Goal: Task Accomplishment & Management: Manage account settings

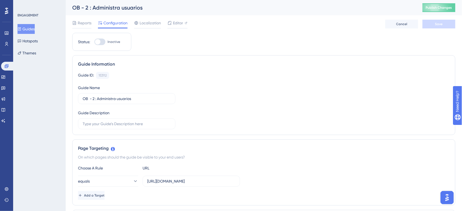
click at [88, 5] on div "OB - 2 : Administra usuarios" at bounding box center [240, 8] width 337 height 8
click at [92, 97] on input "OB - 2 : Administra usuarios" at bounding box center [127, 99] width 88 height 6
type input "OB - 1.a : Administra usuarios"
click at [262, 67] on div "Guide Information" at bounding box center [264, 64] width 372 height 7
click at [443, 23] on button "Save" at bounding box center [438, 24] width 33 height 9
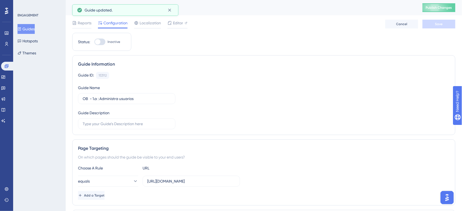
click at [27, 31] on button "Guides" at bounding box center [26, 29] width 17 height 10
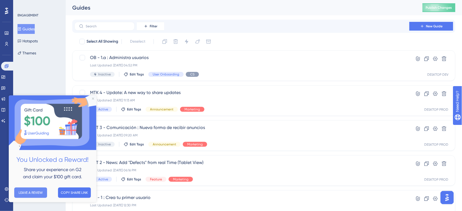
click at [39, 193] on button "LEAVE A REVIEW" at bounding box center [30, 193] width 33 height 10
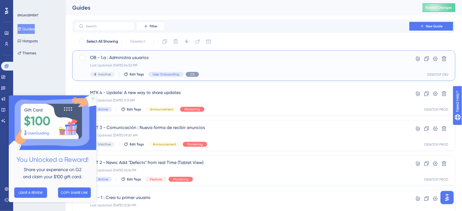
click at [291, 72] on div "Inactive Edit Tags User Onboarding CS" at bounding box center [242, 74] width 304 height 5
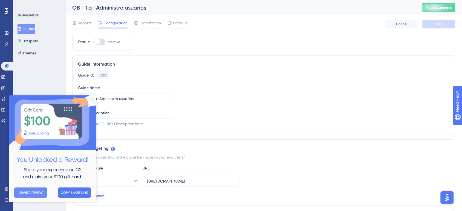
click at [30, 195] on button "LEAVE A REVIEW" at bounding box center [30, 193] width 33 height 10
click at [92, 98] on icon "Close Preview" at bounding box center [93, 99] width 2 height 2
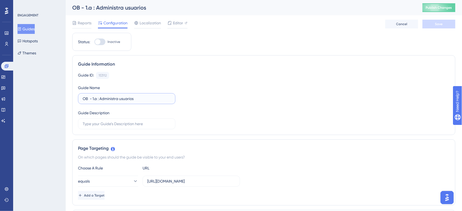
click at [97, 98] on input "OB - 1.a : Administra usuarios" at bounding box center [127, 99] width 88 height 6
type input "OB - 1.b : Administra usuarios"
click at [436, 26] on span "Save" at bounding box center [439, 24] width 8 height 4
click at [35, 32] on button "Guides" at bounding box center [26, 29] width 17 height 10
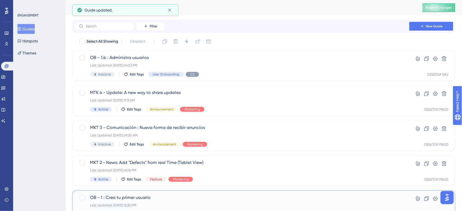
click at [249, 193] on div "OB - 1 : Crea tu primer usuario Last Updated: Sep 30 2025, 12:30 PM Active Edit…" at bounding box center [263, 205] width 383 height 31
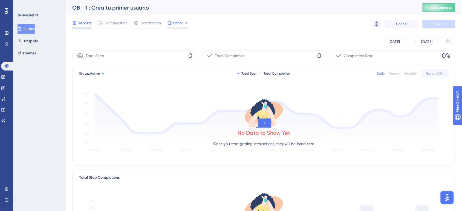
click at [180, 24] on span "Editor" at bounding box center [178, 23] width 10 height 7
click at [123, 22] on span "Configuration" at bounding box center [115, 23] width 24 height 7
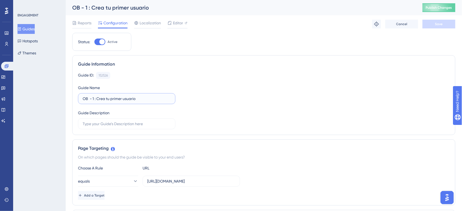
click at [94, 97] on input "OB - 1 : Crea tu primer usuario" at bounding box center [127, 99] width 88 height 6
type input "OB - 1.a : Crea tu primer usuario"
click at [440, 26] on span "Save" at bounding box center [439, 24] width 8 height 4
click at [26, 31] on button "Guides" at bounding box center [26, 29] width 17 height 10
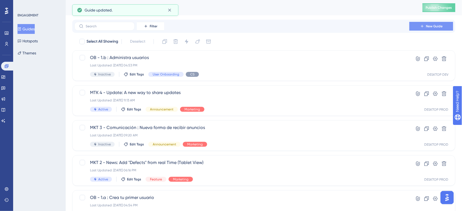
click at [449, 28] on button "New Guide" at bounding box center [431, 26] width 44 height 9
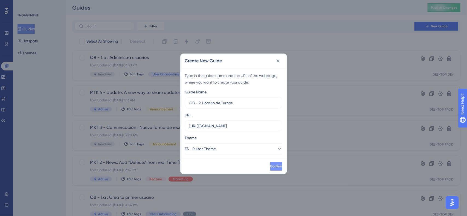
type input "OB - 2: Horario de Turnos"
click at [270, 166] on span "Confirm" at bounding box center [276, 166] width 12 height 4
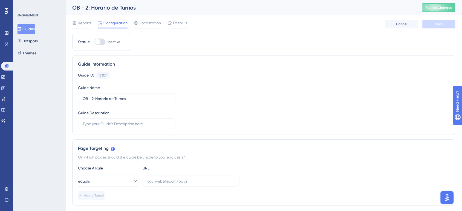
click at [35, 32] on button "Guides" at bounding box center [26, 29] width 17 height 10
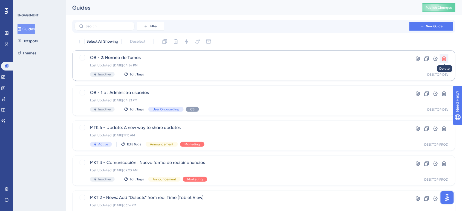
click at [445, 58] on icon at bounding box center [443, 58] width 5 height 5
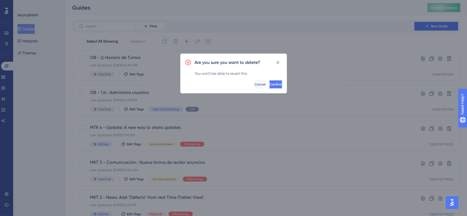
click at [270, 84] on span "Confirm" at bounding box center [276, 84] width 12 height 4
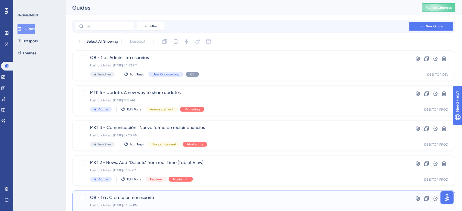
click at [234, 195] on span "OB - 1.a : Crea tu primer usuario" at bounding box center [242, 198] width 304 height 7
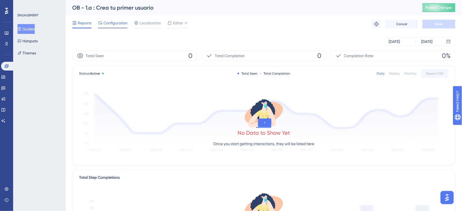
click at [123, 24] on span "Configuration" at bounding box center [115, 23] width 24 height 7
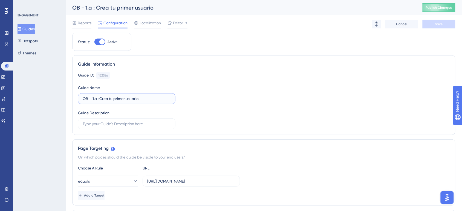
click at [100, 99] on input "OB - 1.a : Crea tu primer usuario" at bounding box center [127, 99] width 88 height 6
click at [98, 99] on input "OB - 1.a : Crea tu primer usuario" at bounding box center [127, 99] width 88 height 6
click at [33, 31] on button "Guides" at bounding box center [26, 29] width 17 height 10
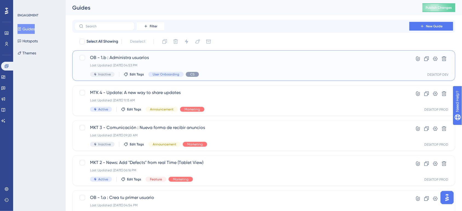
click at [217, 53] on div "OB - 1.b : Administra usuarios Last Updated: Sep 30 2025, 04:53 PM Inactive Edi…" at bounding box center [263, 65] width 383 height 31
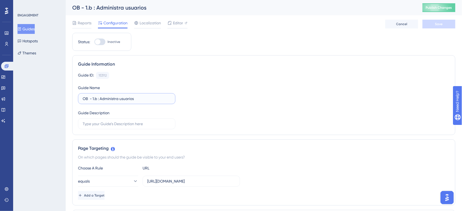
click at [92, 98] on input "OB - 1.b : Administra usuarios" at bounding box center [127, 99] width 88 height 6
click at [96, 98] on input "OB 1.b : Administra usuarios" at bounding box center [127, 99] width 88 height 6
drag, startPoint x: 108, startPoint y: 99, endPoint x: 73, endPoint y: 95, distance: 35.0
click at [73, 95] on div "Guide Information Guide ID: 153112 Copy Guide Name OB 1.b - Tour : Administra u…" at bounding box center [263, 95] width 383 height 80
type input "OB 1.b - Tour : Administra usuarios"
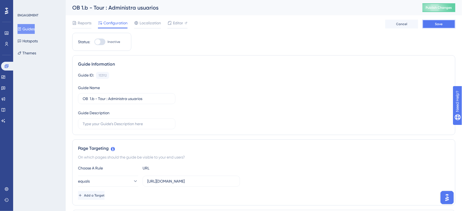
click at [432, 24] on button "Save" at bounding box center [438, 24] width 33 height 9
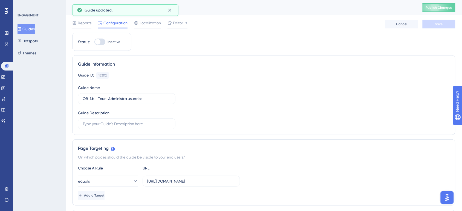
click at [29, 24] on button "Guides" at bounding box center [26, 29] width 17 height 10
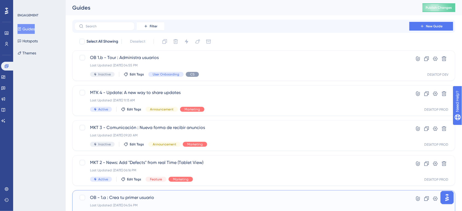
click at [294, 199] on span "OB - 1.a : Crea tu primer usuario" at bounding box center [242, 198] width 304 height 7
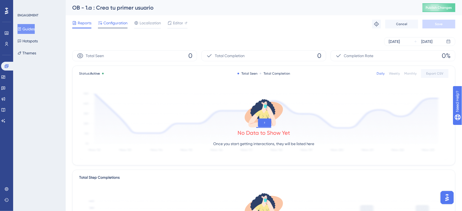
click at [118, 23] on span "Configuration" at bounding box center [115, 23] width 24 height 7
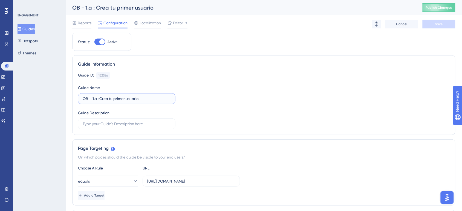
drag, startPoint x: 99, startPoint y: 97, endPoint x: 62, endPoint y: 99, distance: 37.3
paste input "1.b - Tour :"
click at [96, 99] on input "OB 1.b - Tour :: Crea tu primer usuario" at bounding box center [127, 99] width 88 height 6
type input "OB 1.a - Tour :: Crea tu primer usuario"
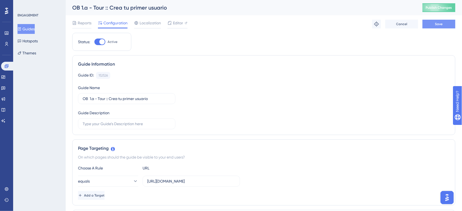
click at [437, 28] on button "Save" at bounding box center [438, 24] width 33 height 9
click at [21, 28] on icon at bounding box center [19, 28] width 3 height 3
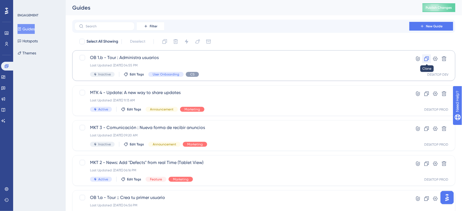
click at [425, 59] on icon at bounding box center [426, 59] width 5 height 5
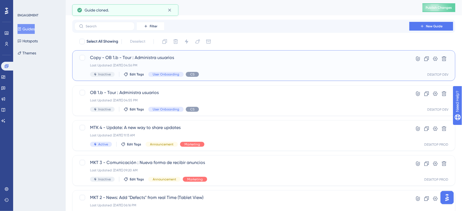
click at [126, 54] on div "Copy - OB 1.b - Tour : Administra usuarios Last Updated: Sep 30 2025, 04:56 PM …" at bounding box center [263, 65] width 383 height 31
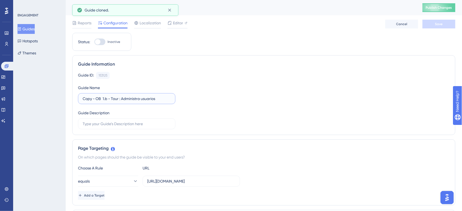
drag, startPoint x: 96, startPoint y: 97, endPoint x: 53, endPoint y: 95, distance: 43.8
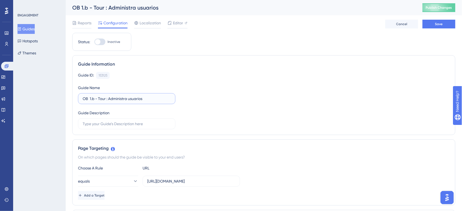
click at [95, 99] on input "OB 1.b - Tour : Administra usuarios" at bounding box center [127, 99] width 88 height 6
drag, startPoint x: 106, startPoint y: 98, endPoint x: 185, endPoint y: 98, distance: 78.5
click at [185, 98] on div "Guide ID: 153125 Copy Guide Name OB 2 - Tour : Administra usuarios Guide Descri…" at bounding box center [264, 100] width 372 height 57
type input "OB 2 - Tour : Horario de Turnos"
click at [442, 26] on span "Save" at bounding box center [439, 24] width 8 height 4
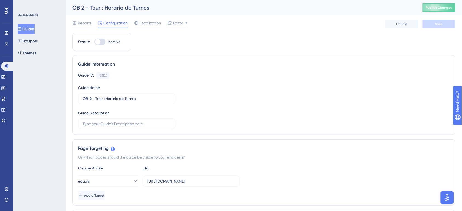
click at [260, 91] on div "Guide ID: 153125 Copy Guide Name OB 2 - Tour : Horario de Turnos Guide Descript…" at bounding box center [264, 100] width 372 height 57
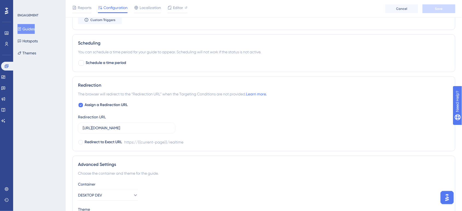
scroll to position [178, 0]
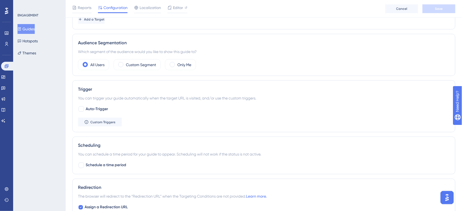
click at [260, 91] on div "Status: Inactive Guide Information Guide ID: 153125 Copy Guide Name OB 2 - Tour…" at bounding box center [263, 98] width 383 height 482
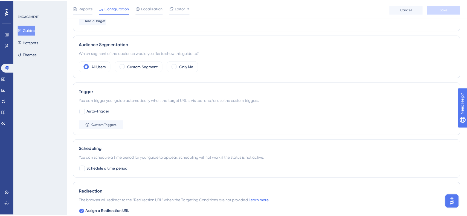
scroll to position [0, 0]
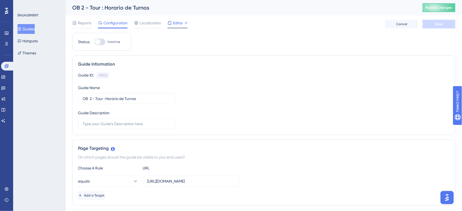
click at [182, 25] on span "Editor" at bounding box center [178, 23] width 10 height 7
